Goal: Navigation & Orientation: Find specific page/section

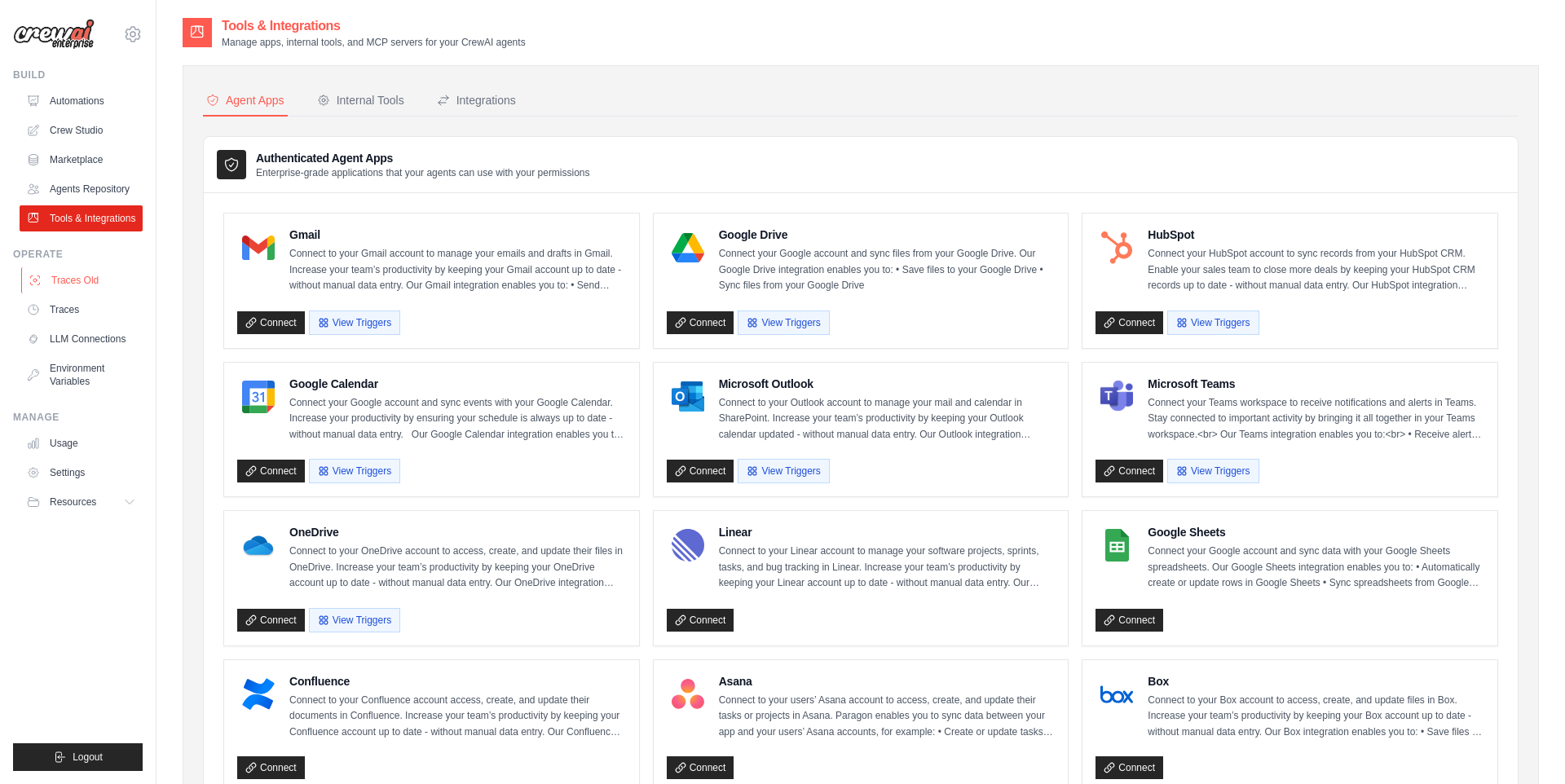
click at [89, 281] on link "Traces Old" at bounding box center [83, 280] width 123 height 26
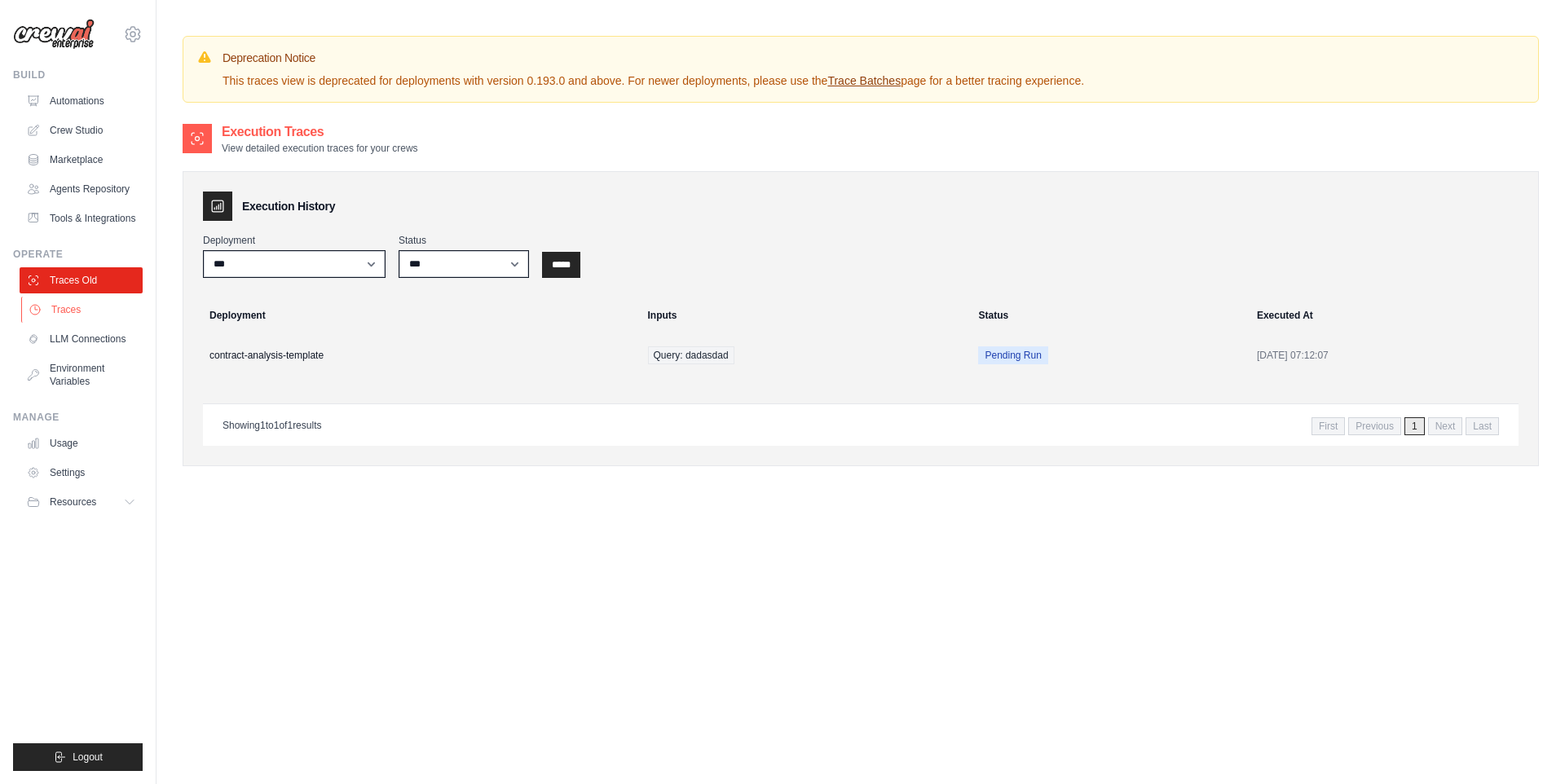
click at [86, 312] on link "Traces" at bounding box center [83, 309] width 123 height 26
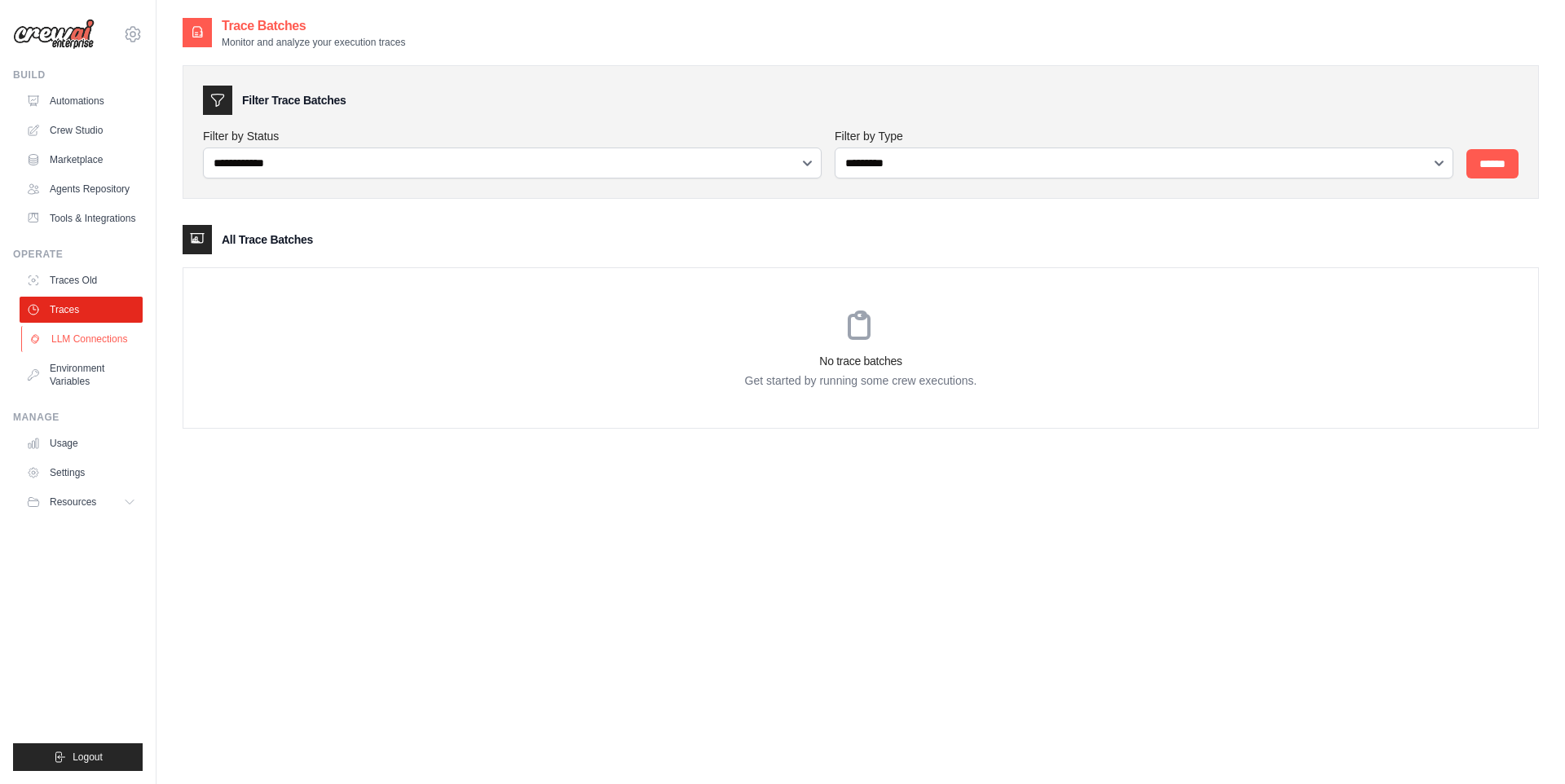
click at [101, 339] on link "LLM Connections" at bounding box center [83, 338] width 123 height 26
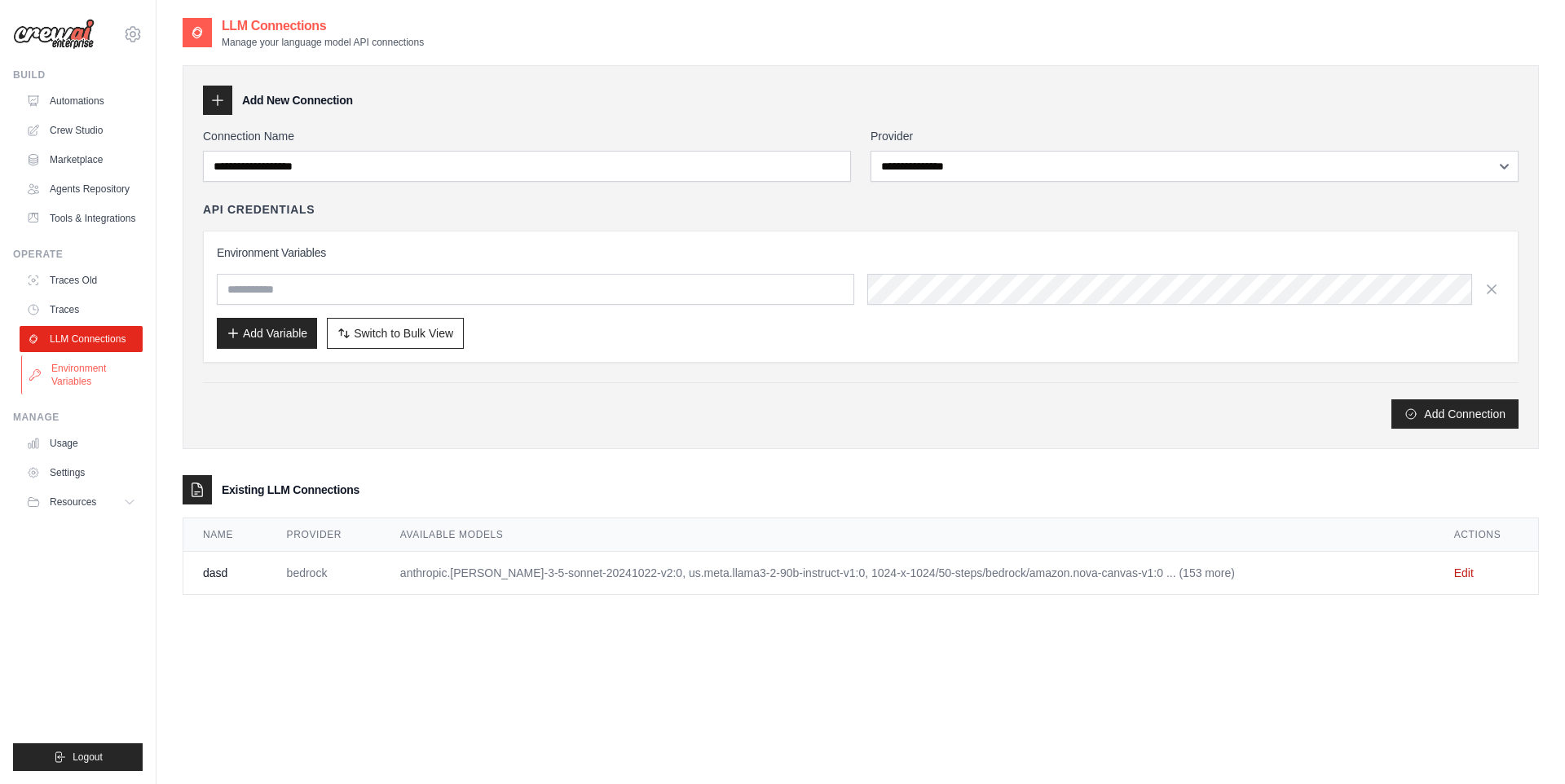
click at [94, 370] on link "Environment Variables" at bounding box center [83, 375] width 123 height 39
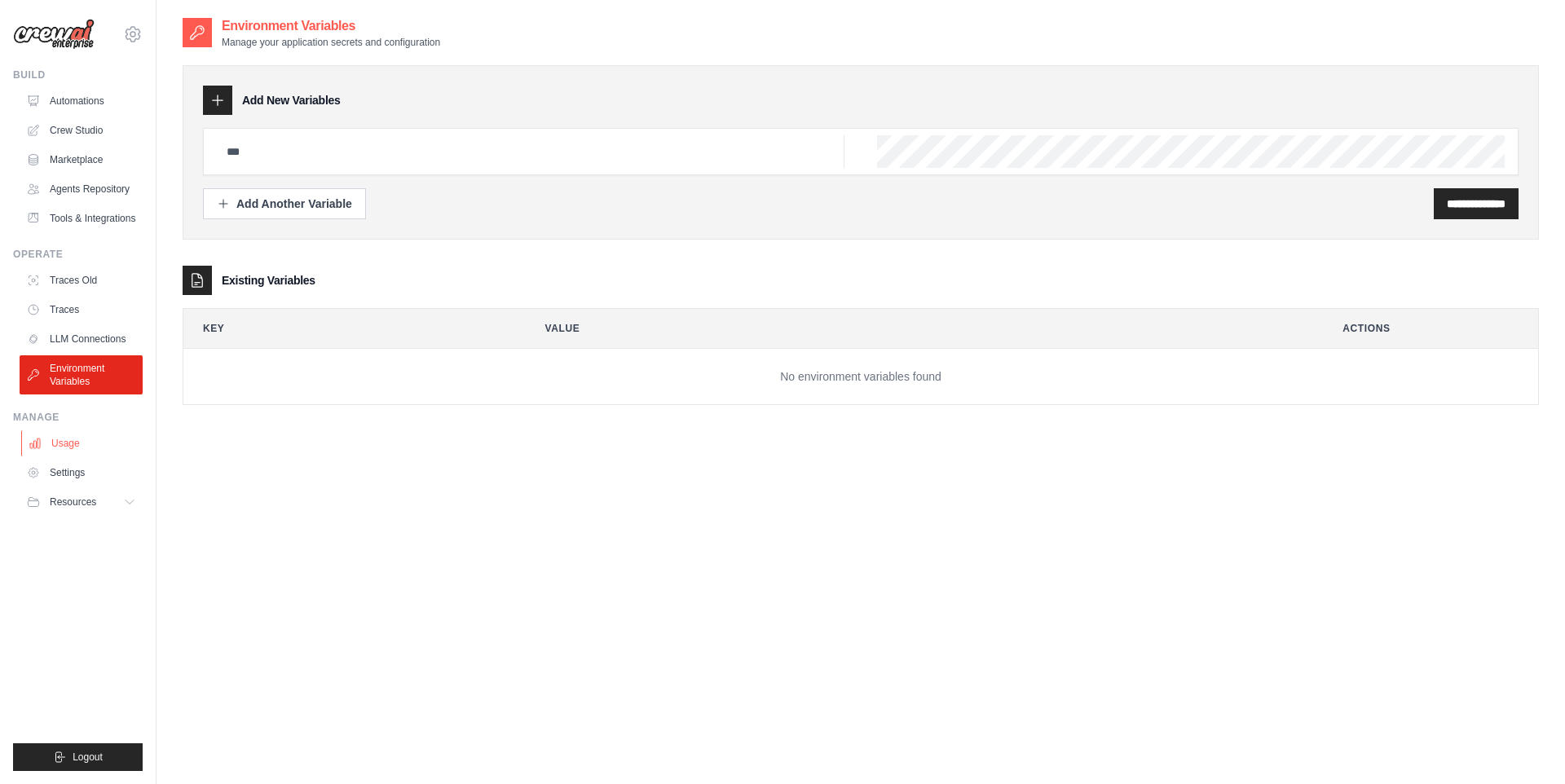
click at [86, 447] on link "Usage" at bounding box center [83, 442] width 123 height 26
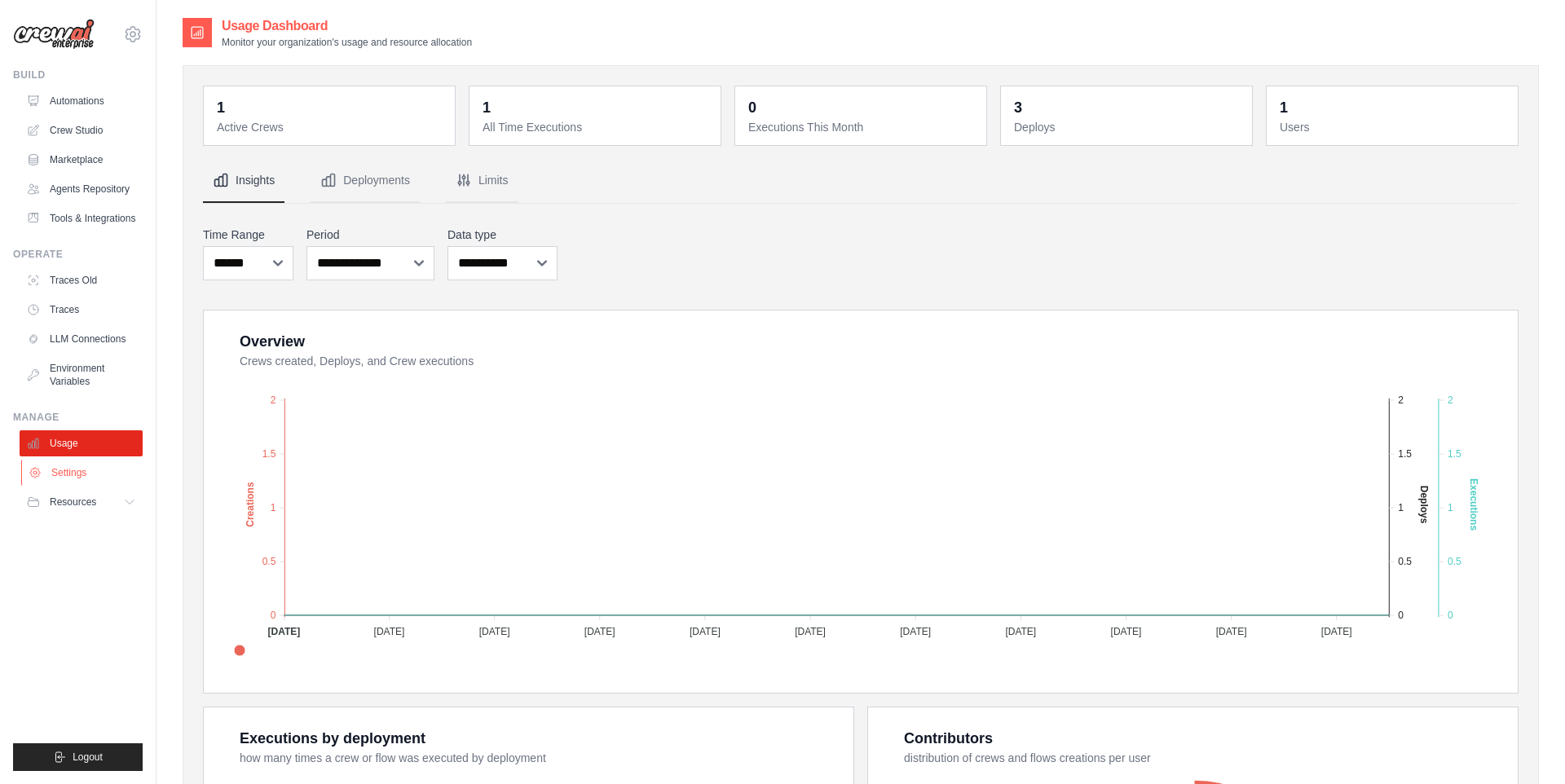
click at [86, 479] on link "Settings" at bounding box center [83, 472] width 123 height 26
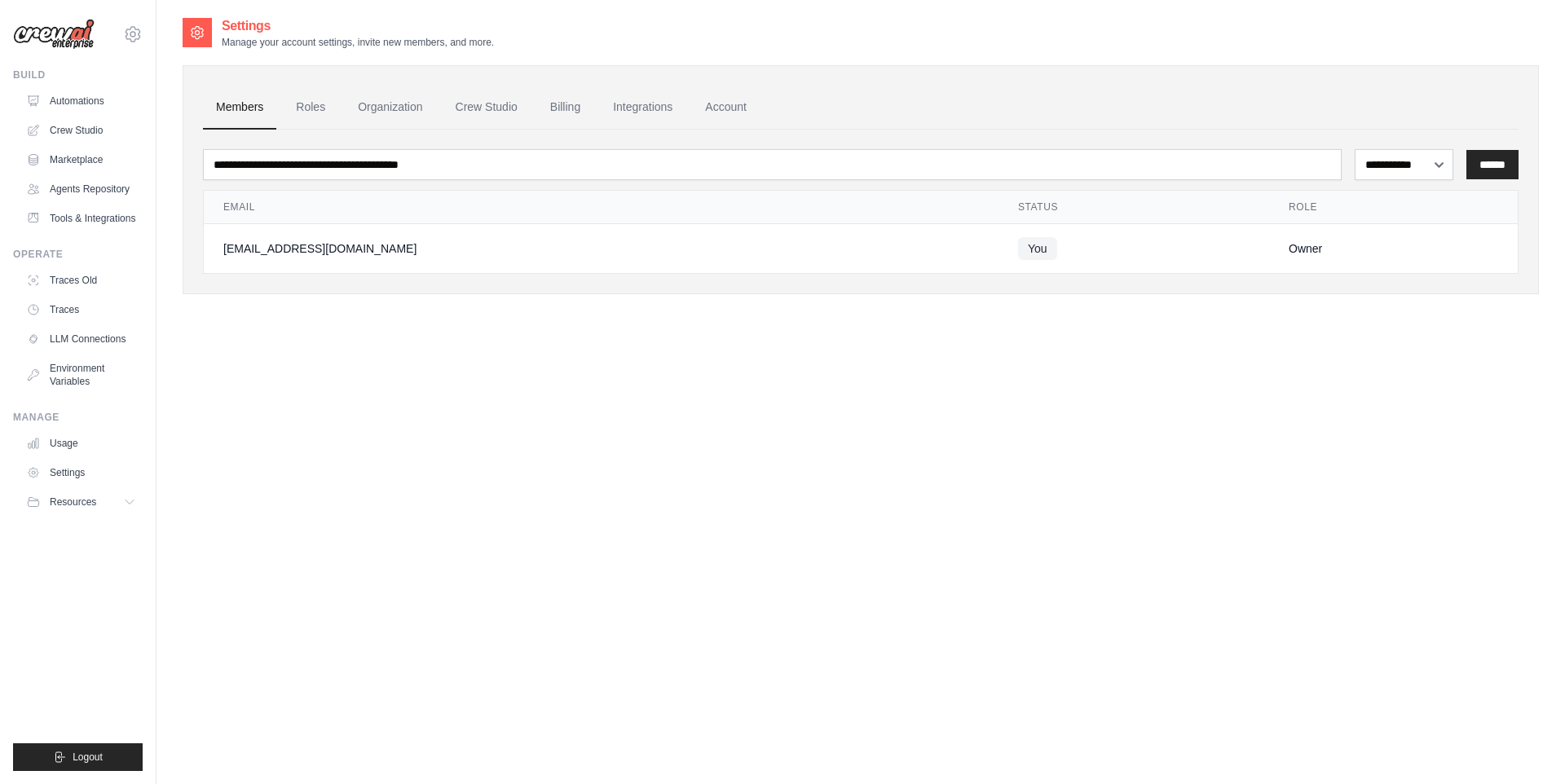
click at [87, 503] on span "Resources" at bounding box center [73, 502] width 46 height 13
click at [78, 147] on link "Marketplace" at bounding box center [83, 159] width 123 height 26
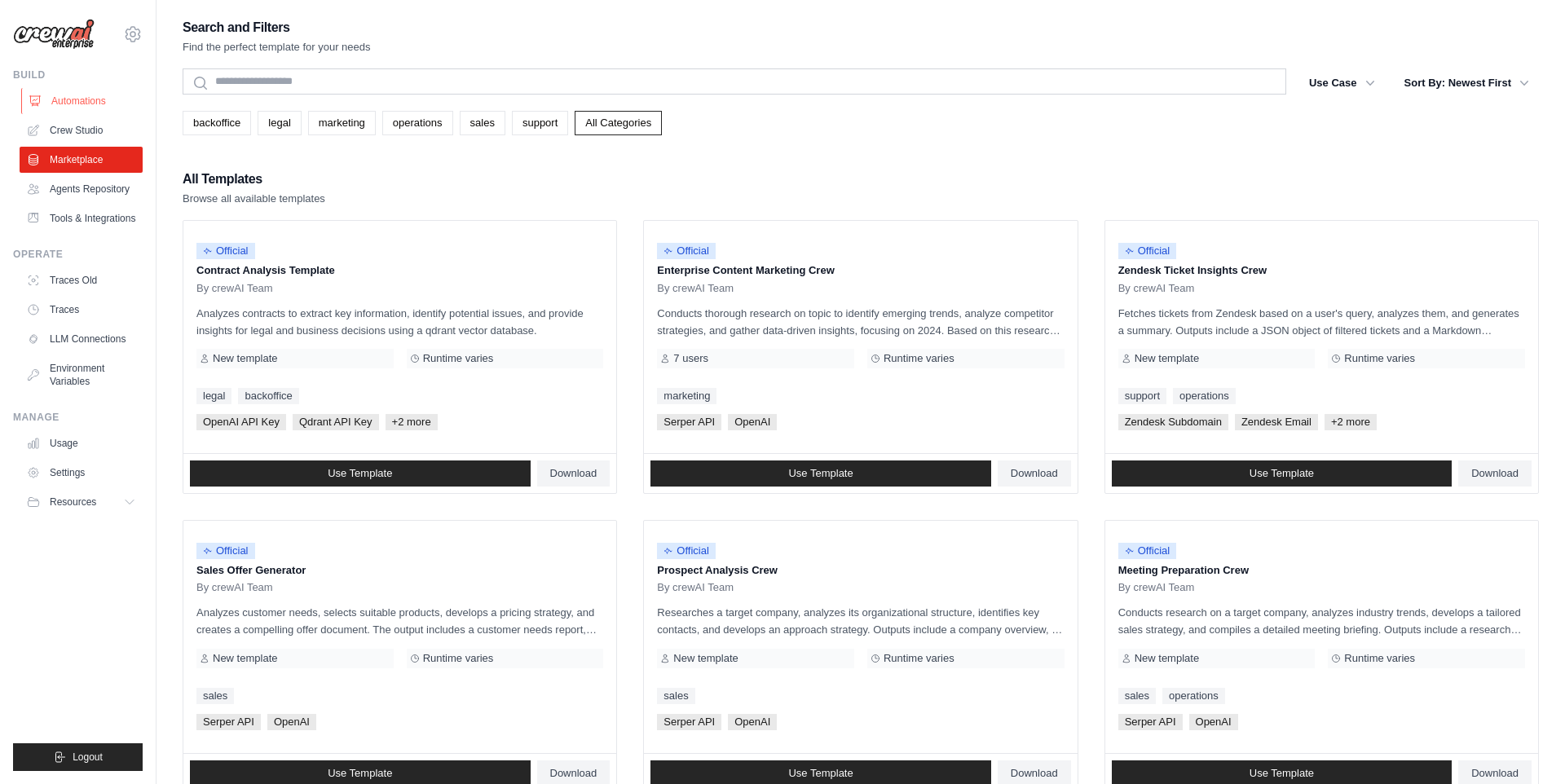
click at [79, 114] on link "Automations" at bounding box center [83, 100] width 123 height 26
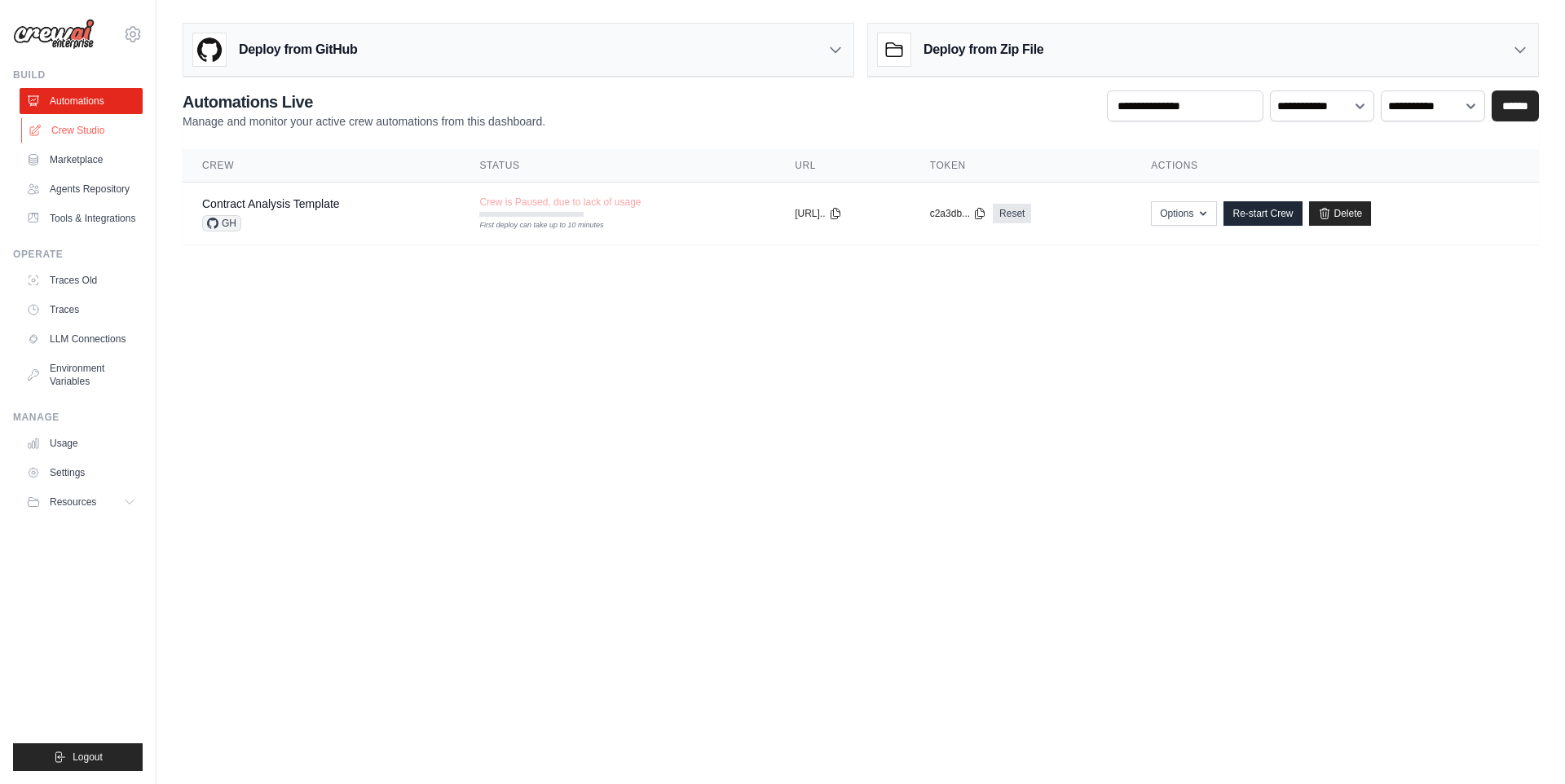
click at [88, 142] on link "Crew Studio" at bounding box center [83, 130] width 123 height 26
click at [290, 206] on link "Contract Analysis Template" at bounding box center [271, 203] width 138 height 13
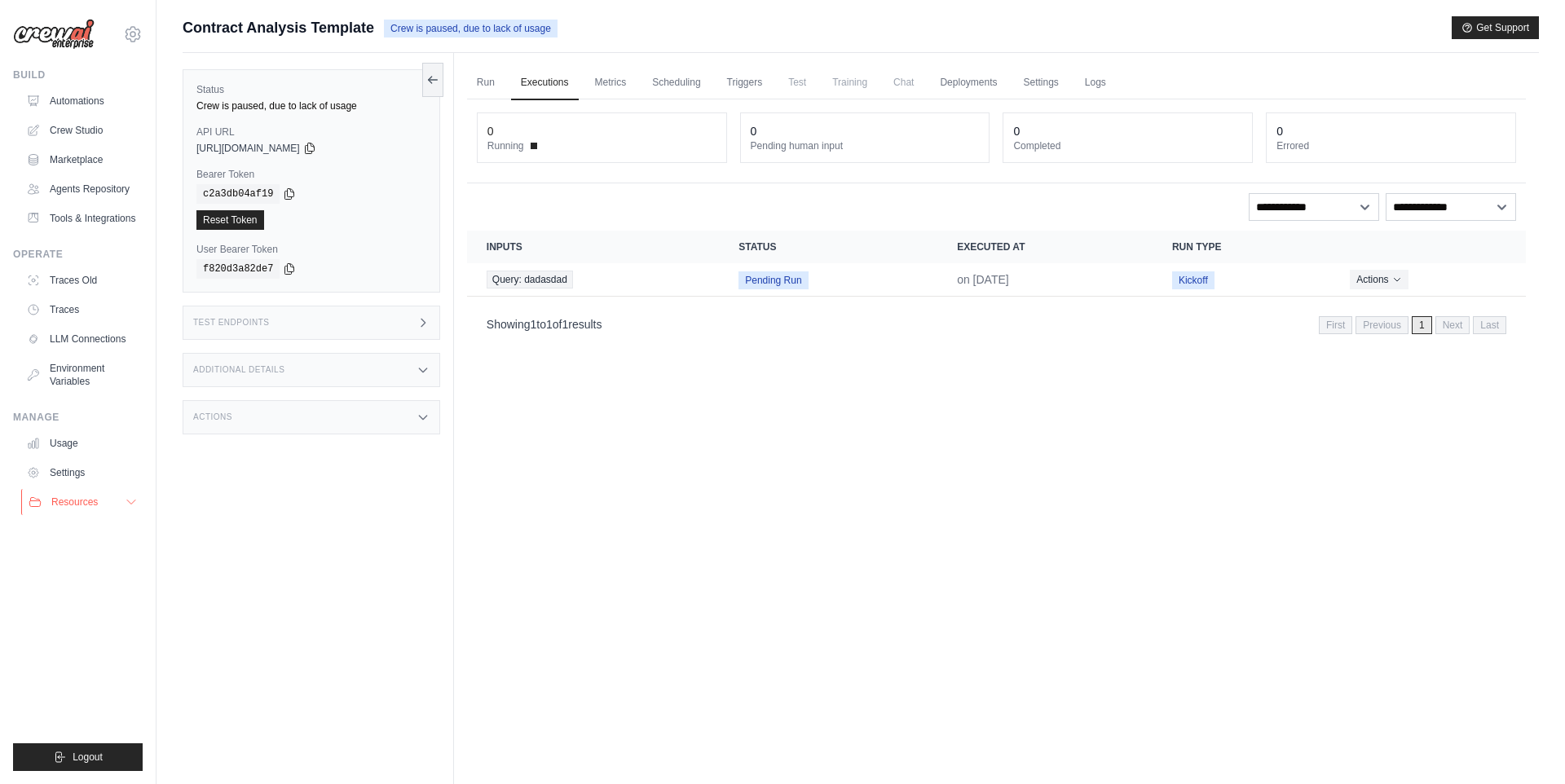
click at [99, 503] on button "Resources" at bounding box center [83, 502] width 123 height 26
click at [119, 504] on button "Resources" at bounding box center [83, 502] width 123 height 26
